Goal: Download file/media

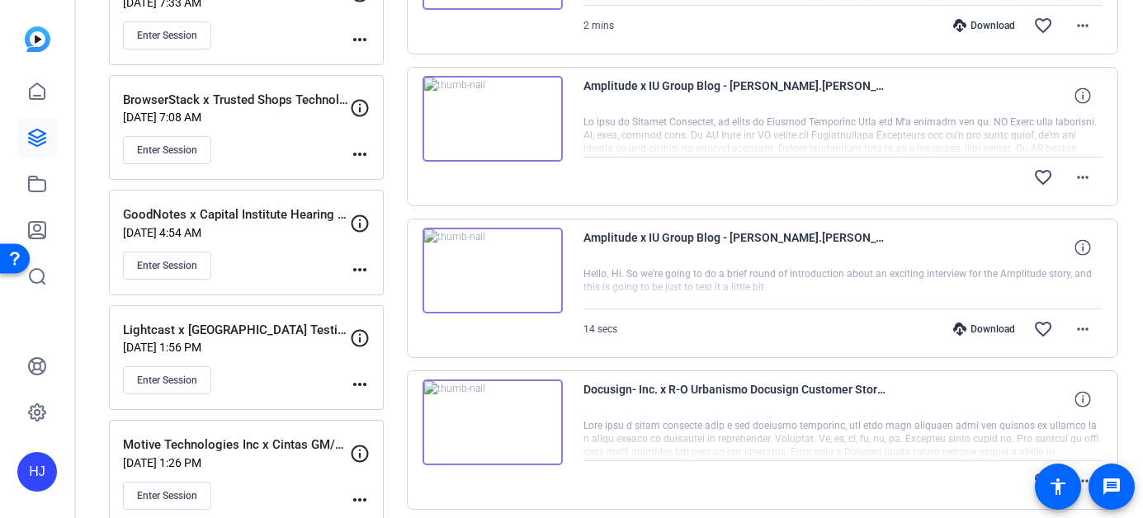
scroll to position [767, 0]
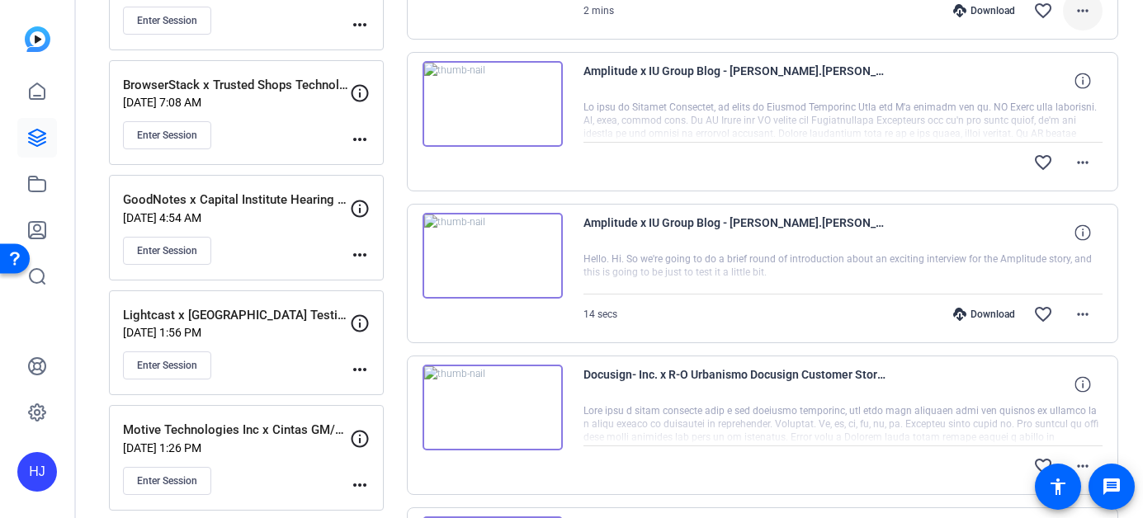
click at [1073, 12] on mat-icon "more_horiz" at bounding box center [1083, 11] width 20 height 20
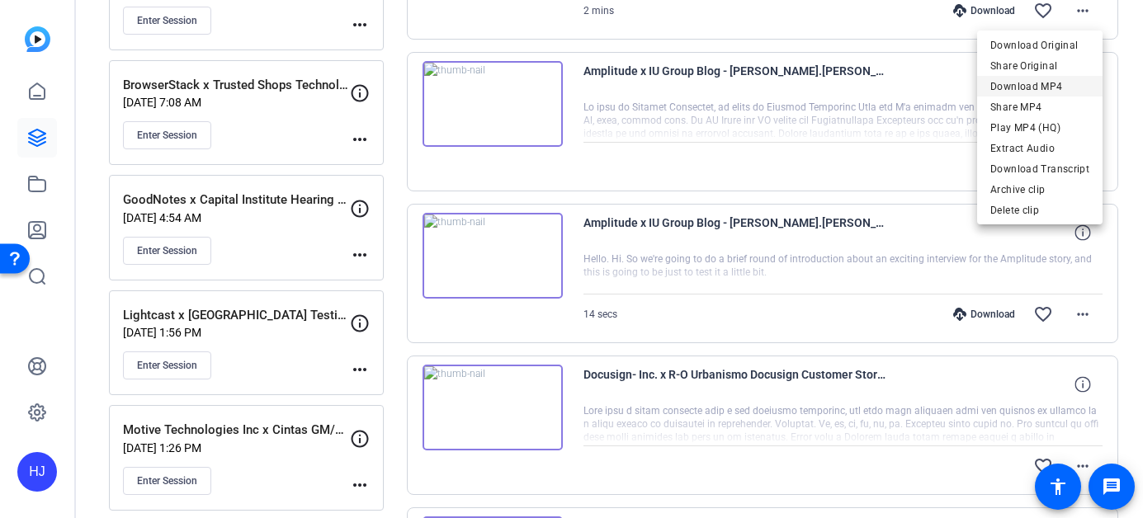
click at [1056, 93] on span "Download MP4" at bounding box center [1039, 87] width 99 height 20
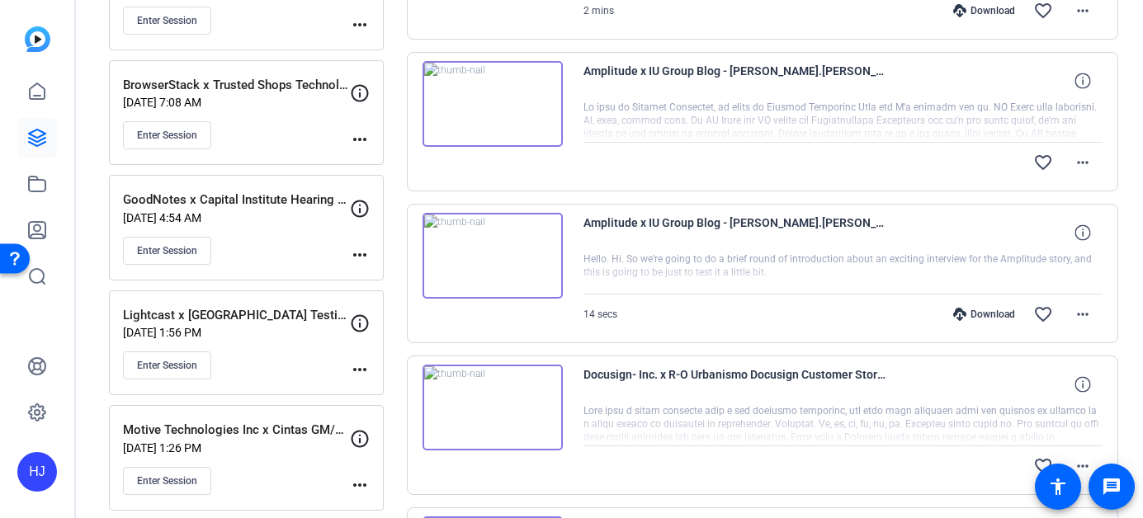
scroll to position [758, 0]
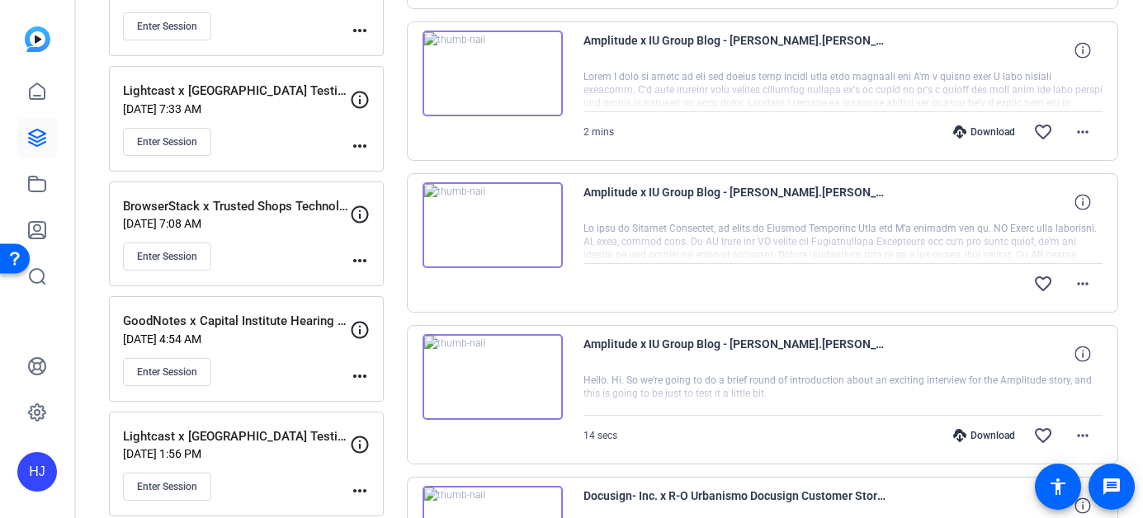
scroll to position [651, 0]
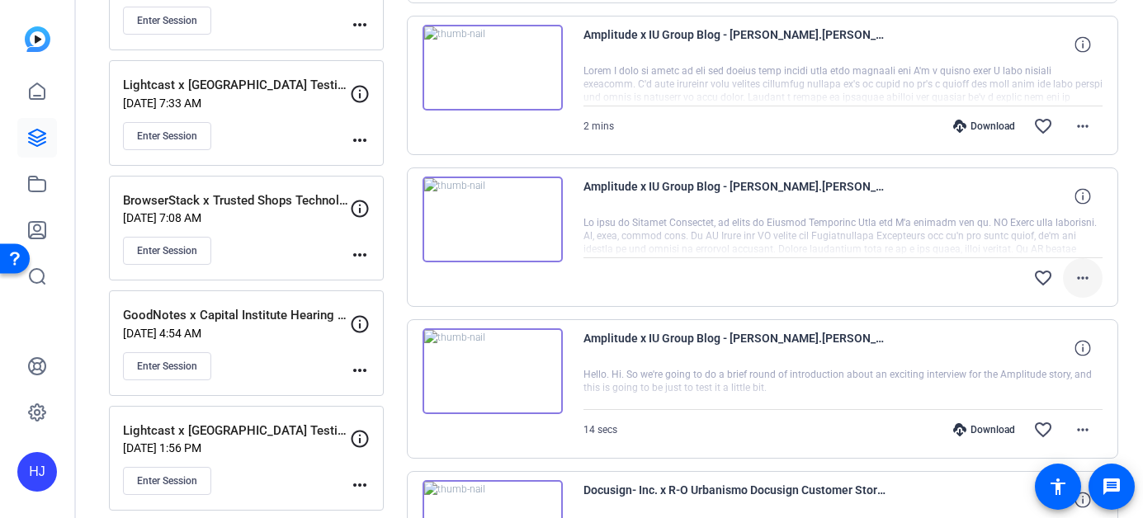
click at [1086, 284] on mat-icon "more_horiz" at bounding box center [1083, 278] width 20 height 20
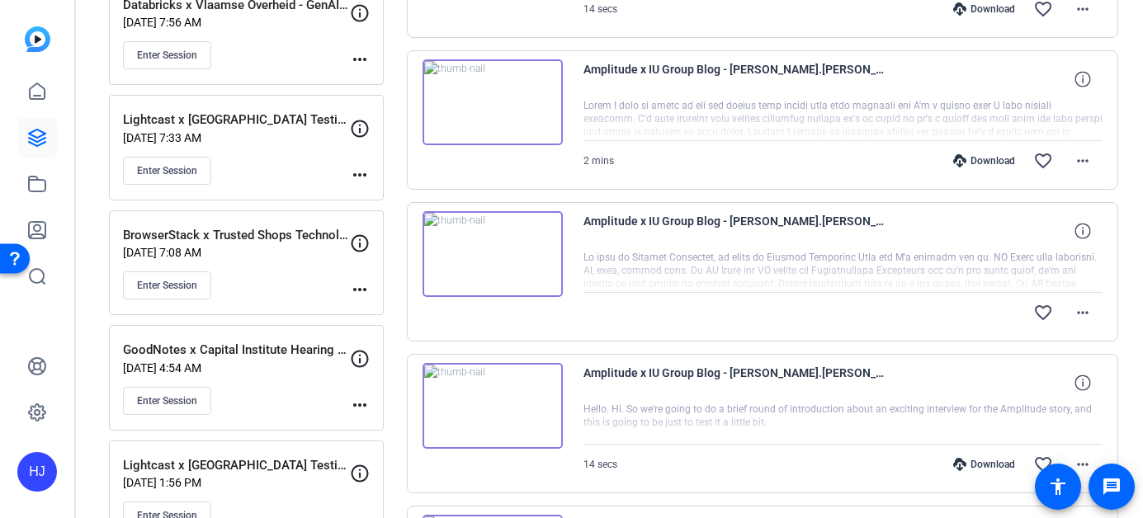
scroll to position [617, 0]
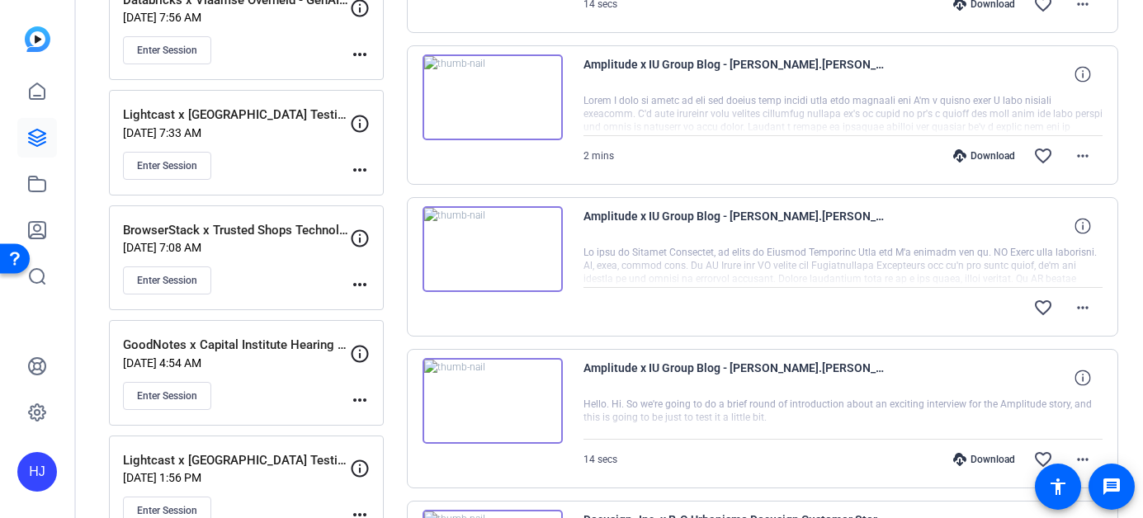
scroll to position [622, 0]
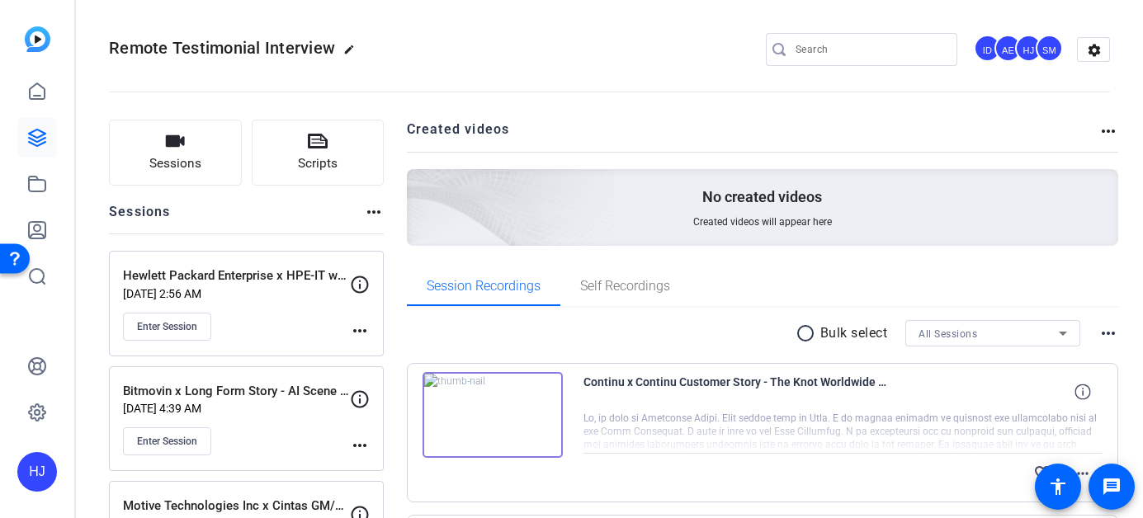
scroll to position [1, 0]
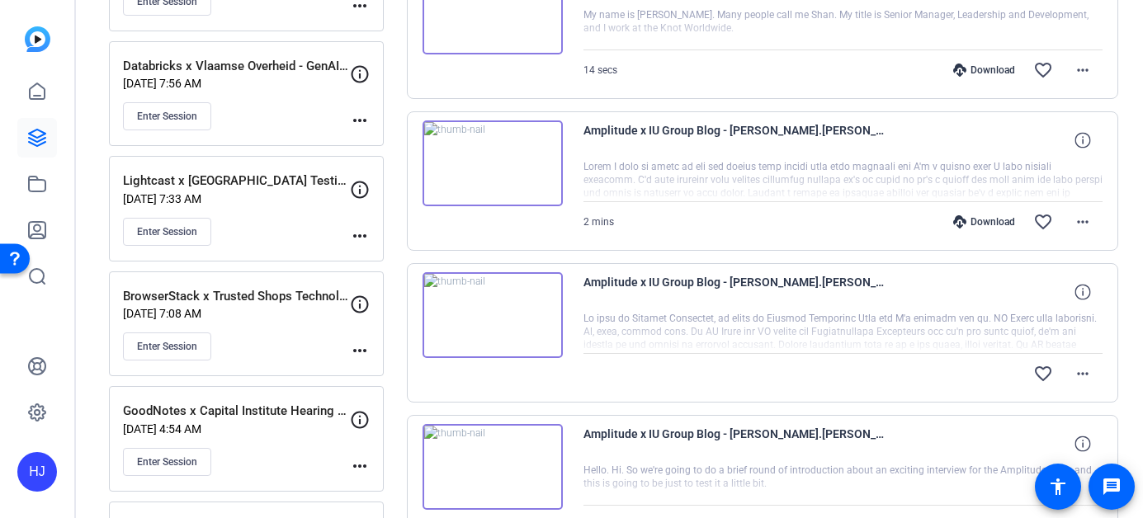
scroll to position [560, 0]
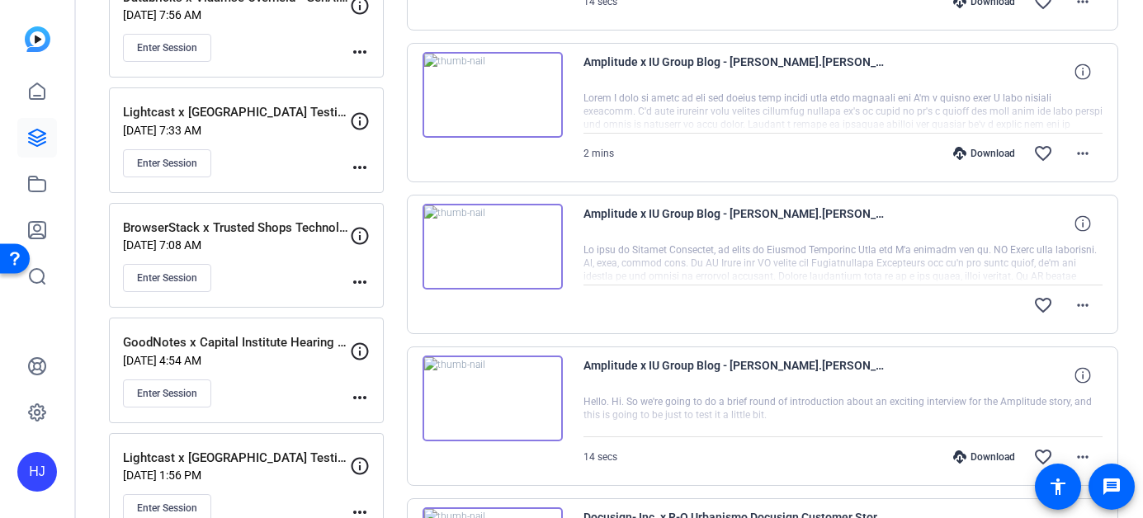
scroll to position [622, 0]
